Goal: Transaction & Acquisition: Purchase product/service

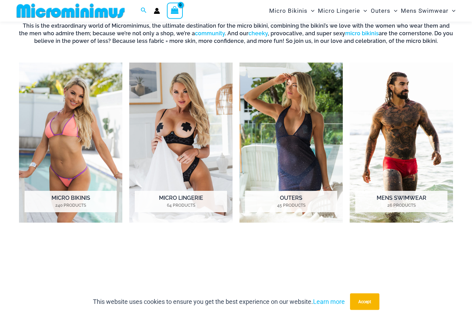
scroll to position [264, 0]
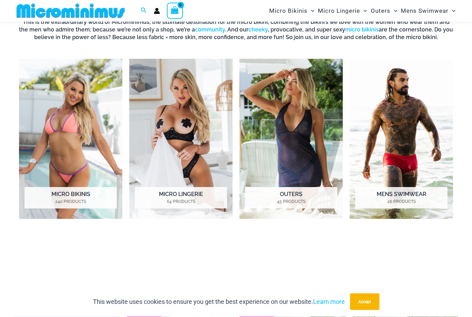
click at [52, 137] on img "Visit product category Micro Bikinis" at bounding box center [70, 139] width 103 height 160
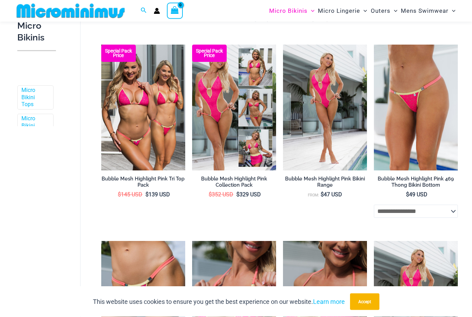
scroll to position [203, 0]
click at [283, 45] on img at bounding box center [283, 45] width 0 height 0
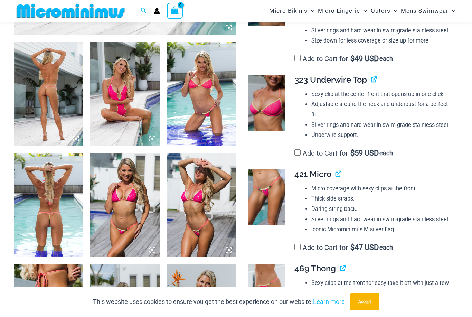
scroll to position [356, 0]
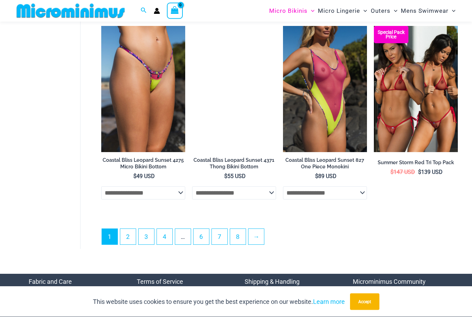
scroll to position [1576, 0]
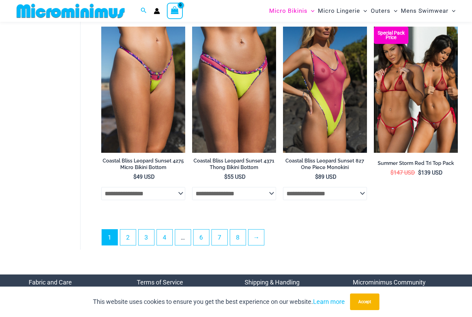
click at [132, 238] on link "2" at bounding box center [128, 238] width 16 height 16
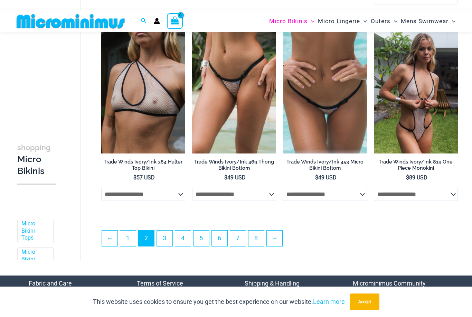
scroll to position [1426, 0]
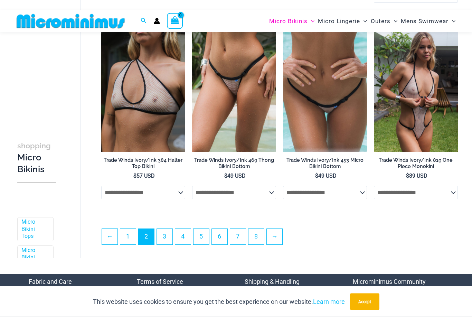
click at [280, 240] on link "→" at bounding box center [275, 237] width 16 height 16
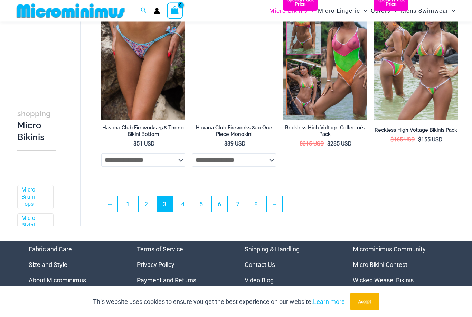
scroll to position [1454, 0]
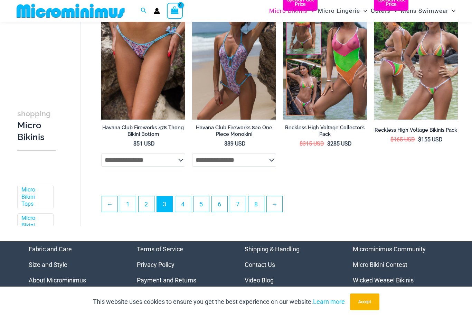
click at [282, 208] on link "→" at bounding box center [275, 204] width 16 height 16
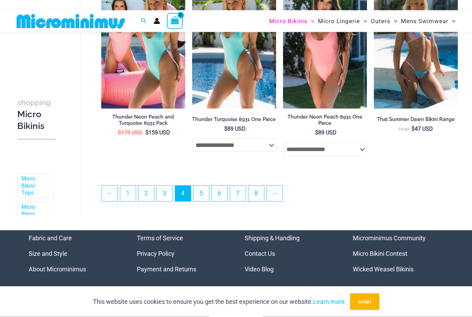
scroll to position [1479, 0]
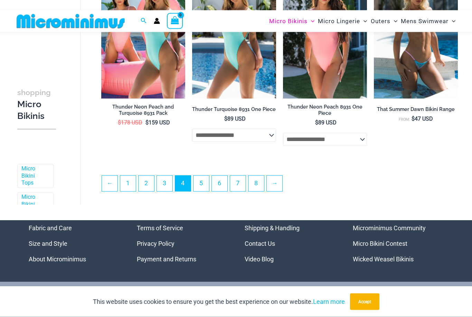
click at [279, 189] on link "→" at bounding box center [275, 184] width 16 height 16
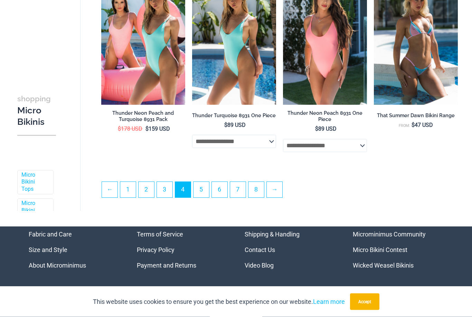
scroll to position [1501, 0]
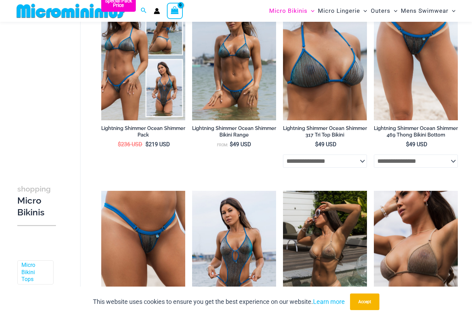
scroll to position [278, 0]
